Goal: Book appointment/travel/reservation

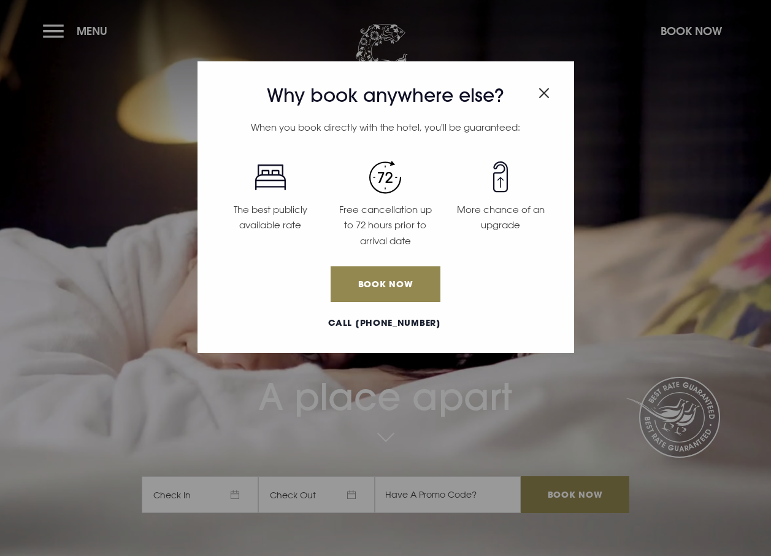
click at [551, 95] on div "Why book anywhere else? When you book directly with the hotel, you'll be guaran…" at bounding box center [386, 206] width 377 height 291
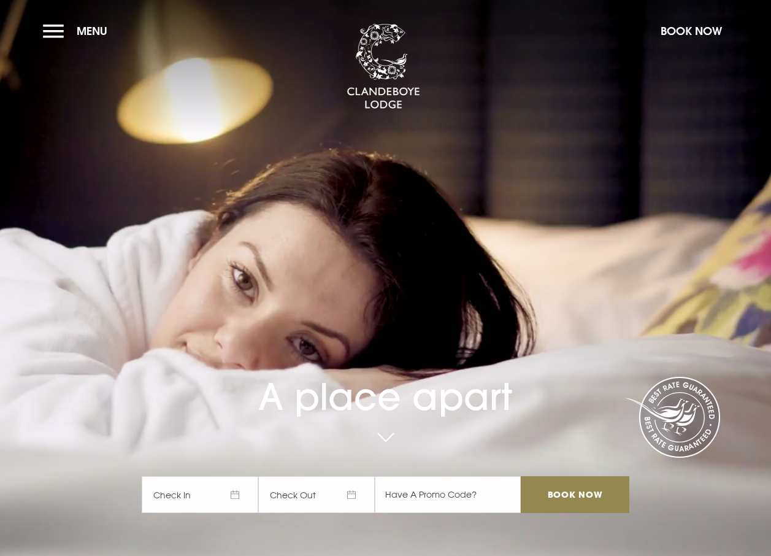
click at [42, 29] on section "A place apart Check In Check Out Mon Tue Wed Thur Fri Sat Sun Mon Tue Wed Thur …" at bounding box center [385, 278] width 771 height 556
click at [58, 37] on button "Menu" at bounding box center [78, 31] width 71 height 26
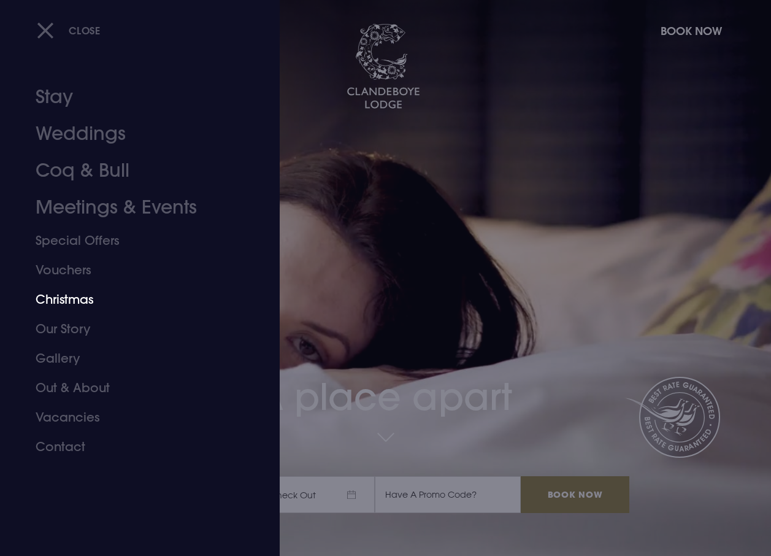
click at [88, 297] on link "Christmas" at bounding box center [132, 299] width 192 height 29
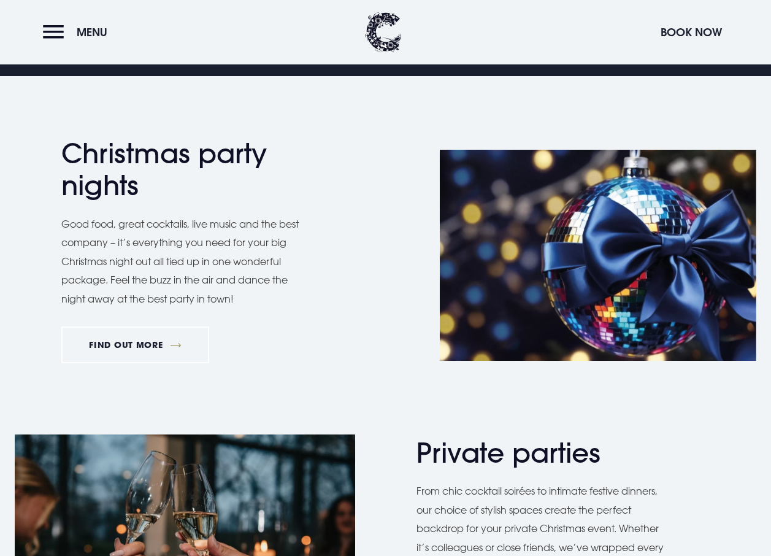
scroll to position [552, 0]
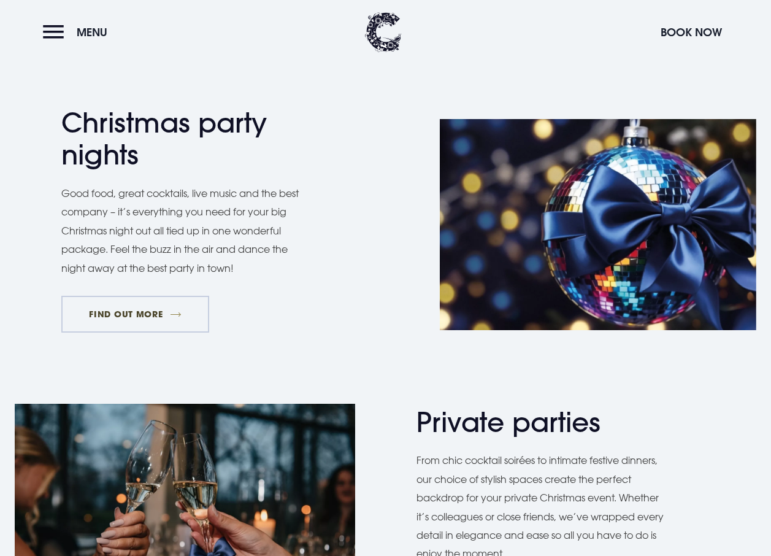
click at [145, 317] on link "FIND OUT MORE" at bounding box center [135, 314] width 148 height 37
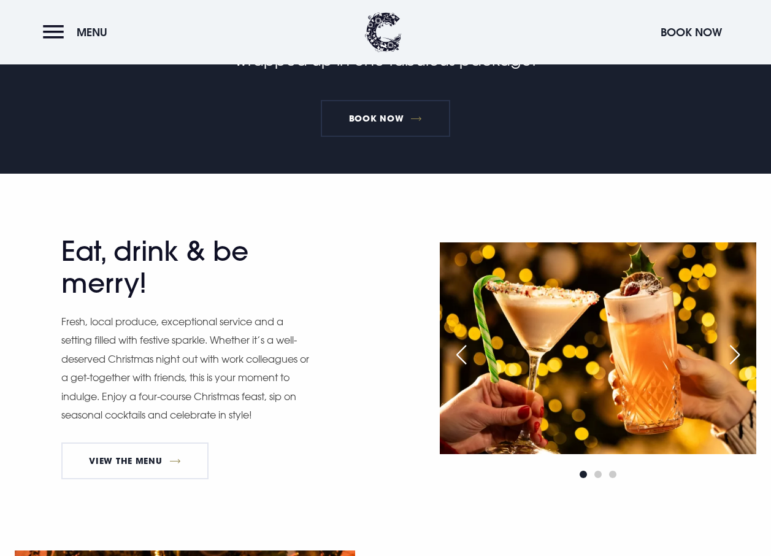
scroll to position [245, 0]
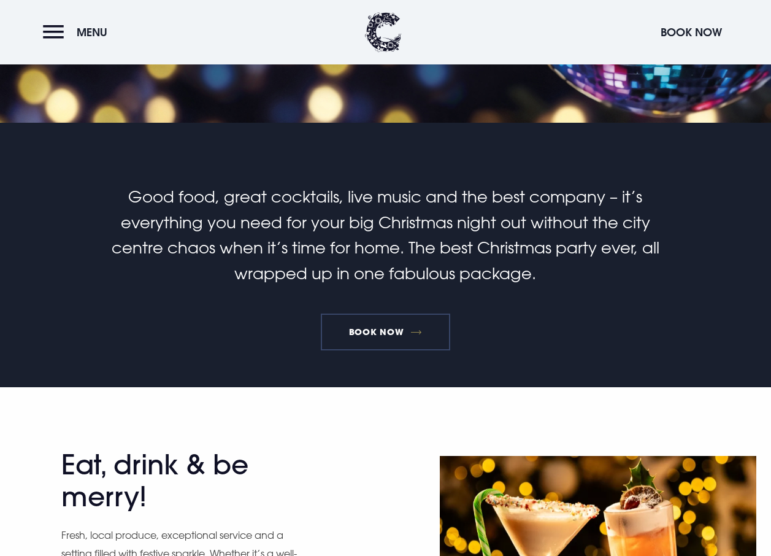
click at [359, 329] on link "Book Now" at bounding box center [385, 332] width 129 height 37
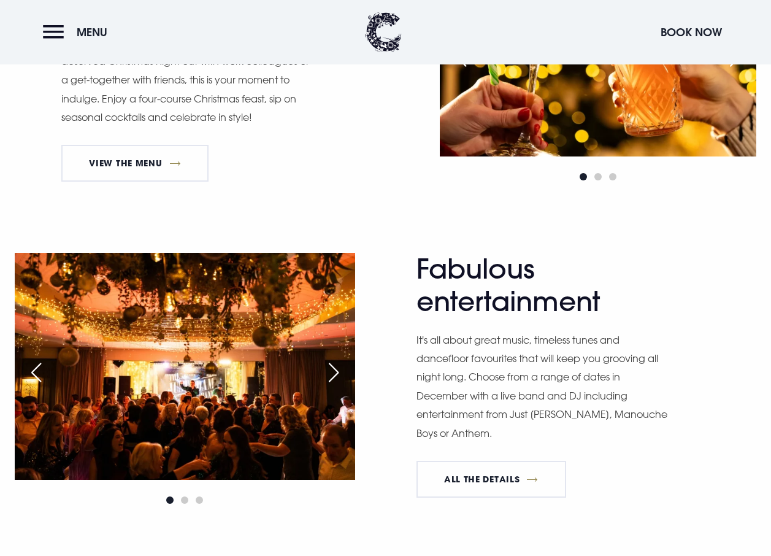
scroll to position [736, 0]
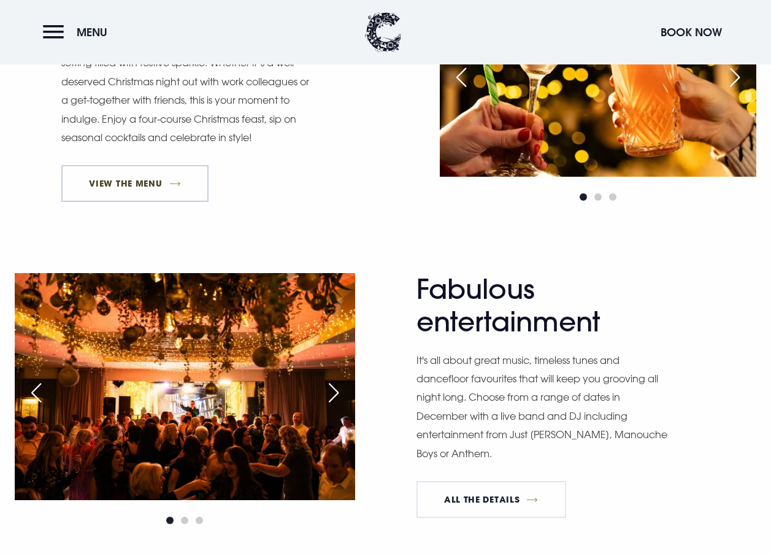
click at [153, 188] on link "View The Menu" at bounding box center [134, 183] width 147 height 37
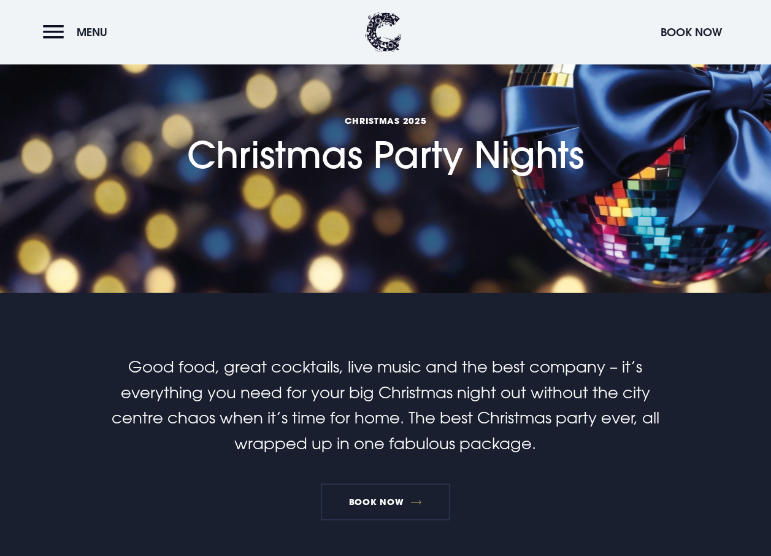
scroll to position [0, 0]
